Goal: Complete application form

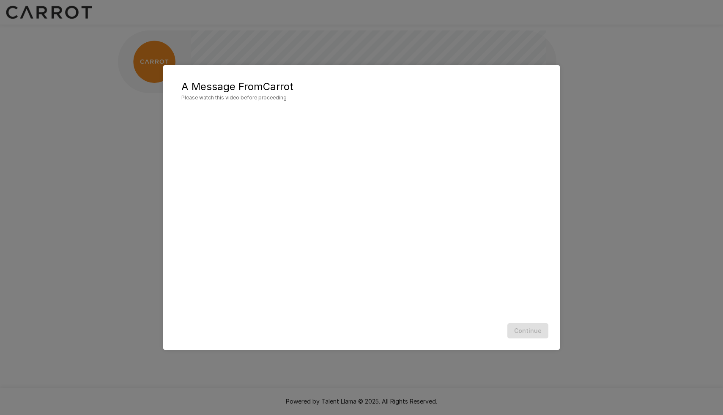
scroll to position [0, 0]
click at [538, 329] on button "Continue" at bounding box center [527, 331] width 41 height 16
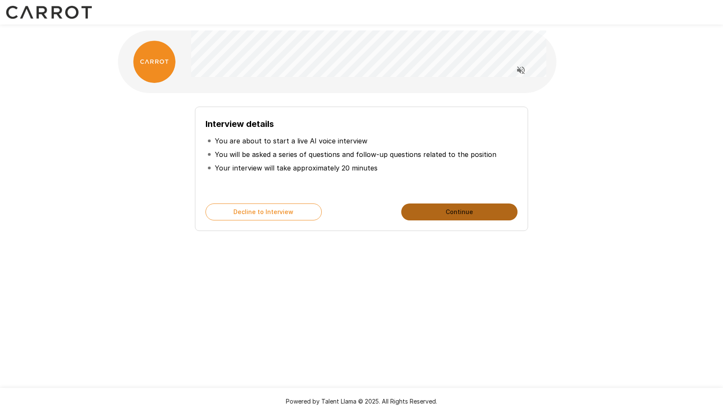
click at [445, 208] on button "Continue" at bounding box center [459, 211] width 116 height 17
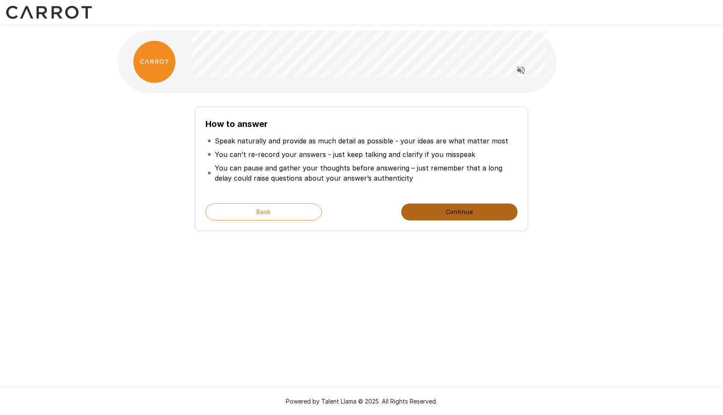
click at [445, 208] on button "Continue" at bounding box center [459, 211] width 116 height 17
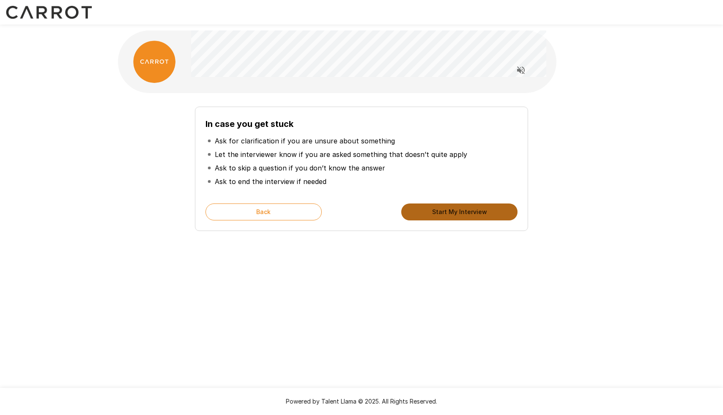
click at [445, 208] on button "Start My Interview" at bounding box center [459, 211] width 116 height 17
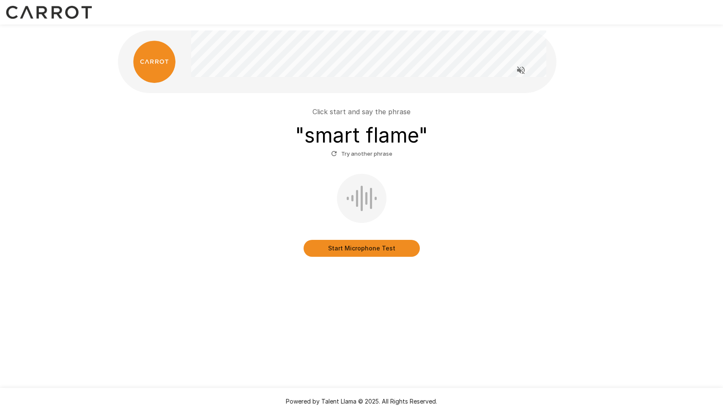
click at [367, 245] on button "Start Microphone Test" at bounding box center [362, 248] width 116 height 17
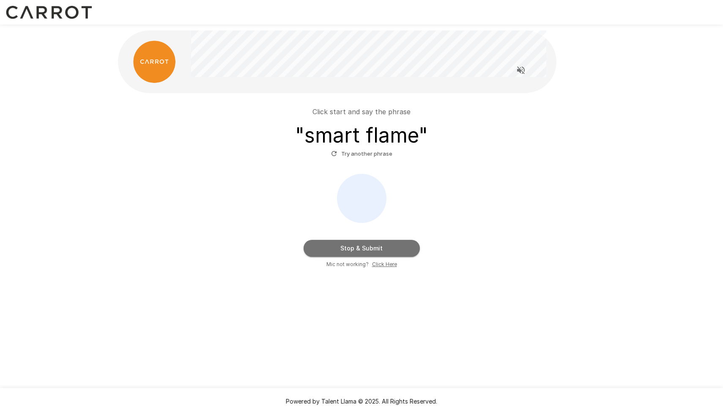
click at [367, 245] on button "Stop & Submit" at bounding box center [362, 248] width 116 height 17
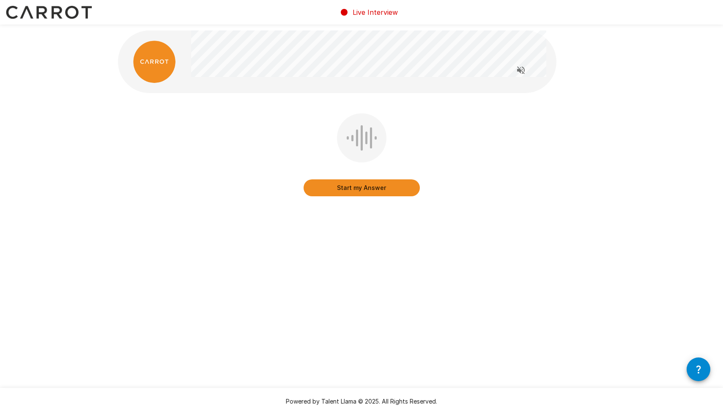
click at [520, 69] on icon "Read questions aloud" at bounding box center [521, 70] width 8 height 8
click at [371, 186] on button "Start my Answer" at bounding box center [362, 187] width 116 height 17
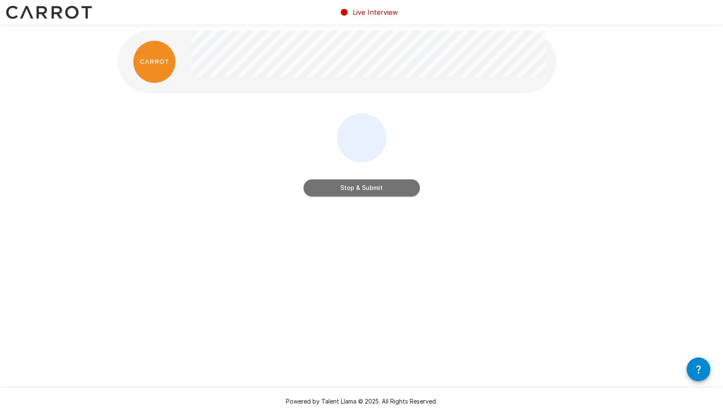
click at [334, 187] on button "Stop & Submit" at bounding box center [362, 187] width 116 height 17
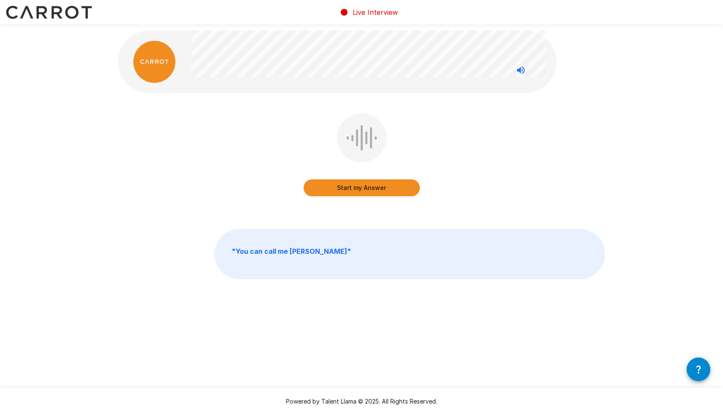
click at [355, 185] on button "Start my Answer" at bounding box center [362, 187] width 116 height 17
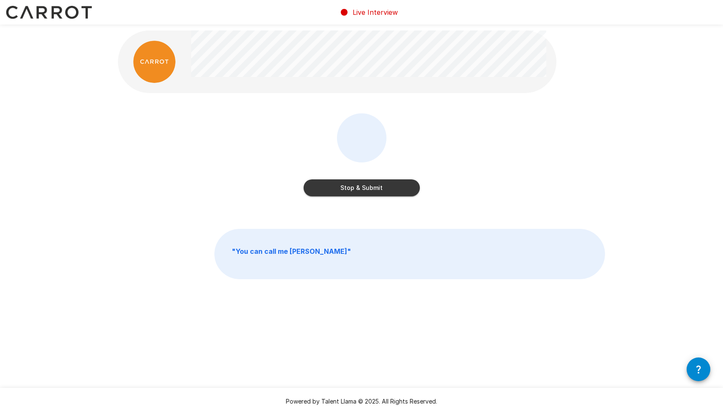
click at [366, 184] on button "Stop & Submit" at bounding box center [362, 187] width 116 height 17
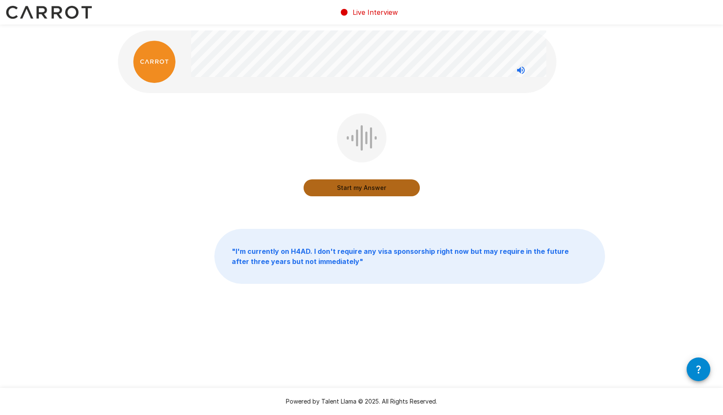
click at [359, 188] on button "Start my Answer" at bounding box center [362, 187] width 116 height 17
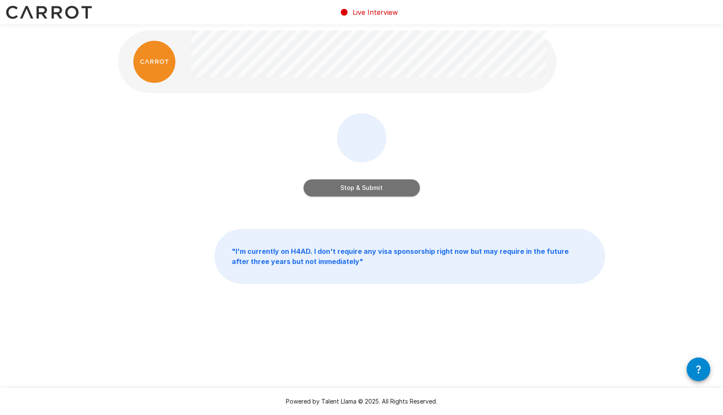
click at [376, 186] on button "Stop & Submit" at bounding box center [362, 187] width 116 height 17
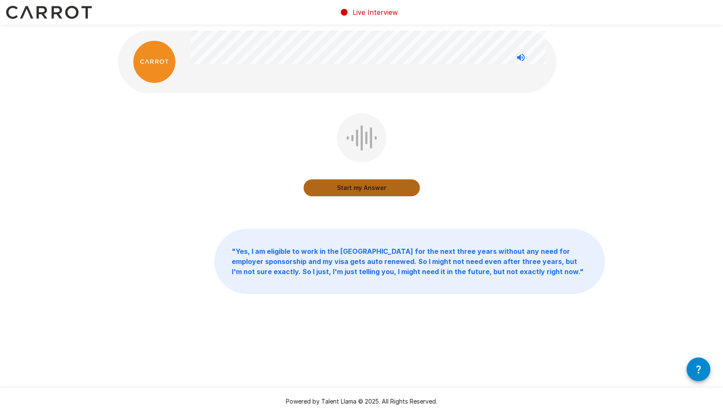
click at [359, 186] on button "Start my Answer" at bounding box center [362, 187] width 116 height 17
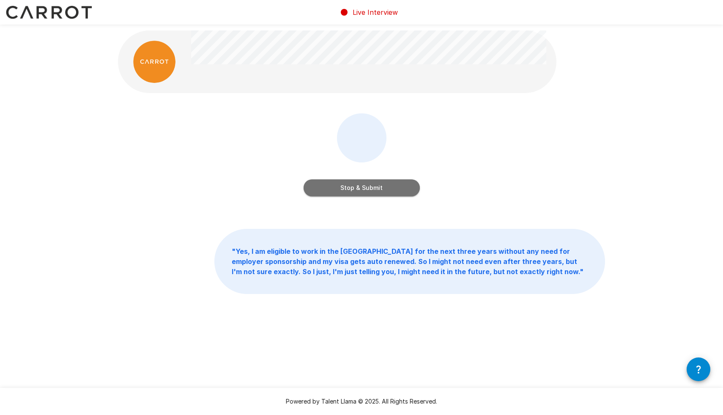
click at [364, 191] on button "Stop & Submit" at bounding box center [362, 187] width 116 height 17
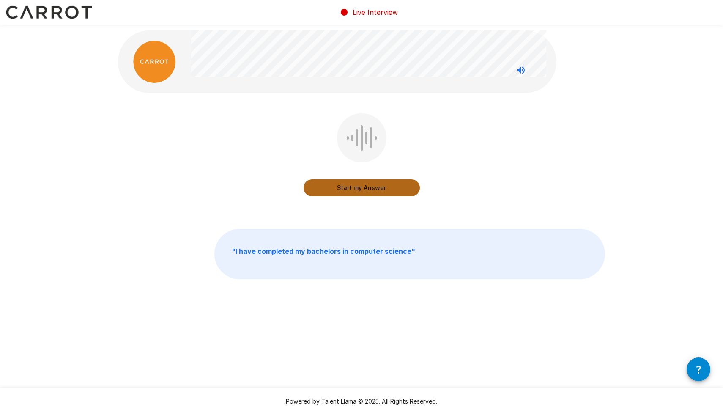
click at [335, 192] on button "Start my Answer" at bounding box center [362, 187] width 116 height 17
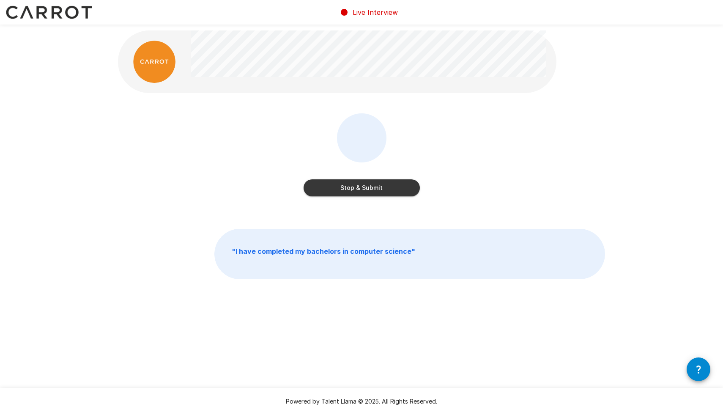
click at [358, 186] on button "Stop & Submit" at bounding box center [362, 187] width 116 height 17
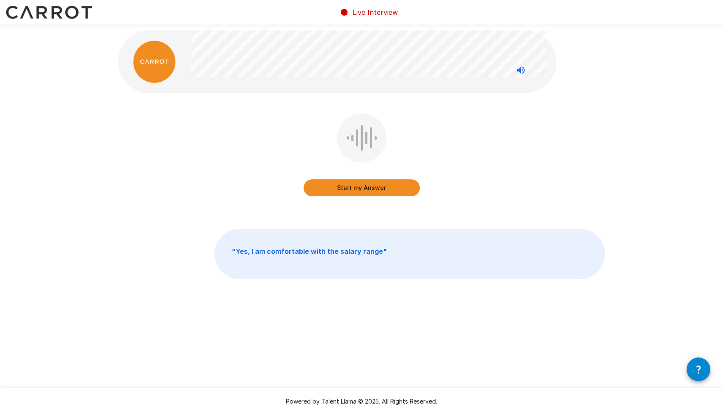
click at [341, 186] on button "Start my Answer" at bounding box center [362, 187] width 116 height 17
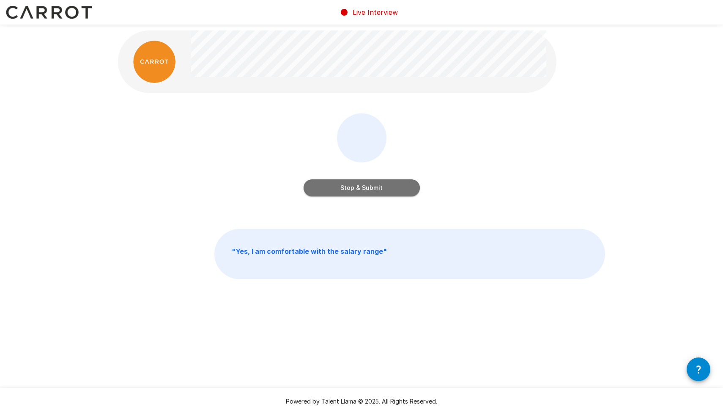
click at [348, 193] on button "Stop & Submit" at bounding box center [362, 187] width 116 height 17
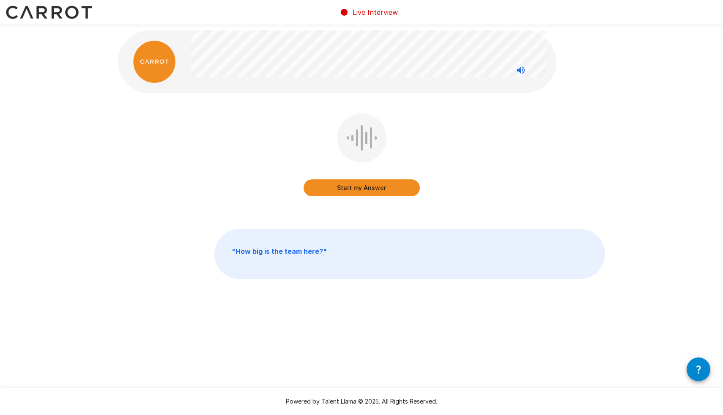
click at [369, 190] on button "Start my Answer" at bounding box center [362, 187] width 116 height 17
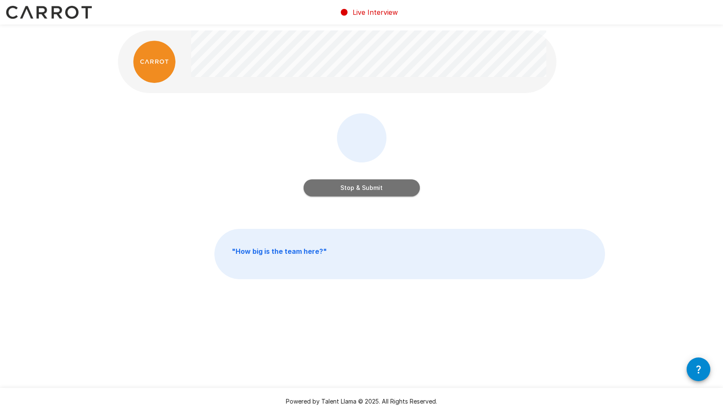
click at [322, 184] on button "Stop & Submit" at bounding box center [362, 187] width 116 height 17
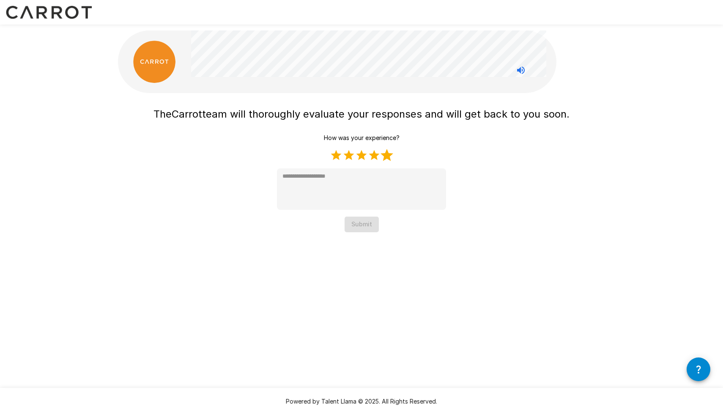
click at [383, 155] on label "5 Stars" at bounding box center [387, 155] width 13 height 13
type textarea "*"
click at [349, 221] on button "Submit" at bounding box center [362, 225] width 34 height 16
